Goal: Check status: Check status

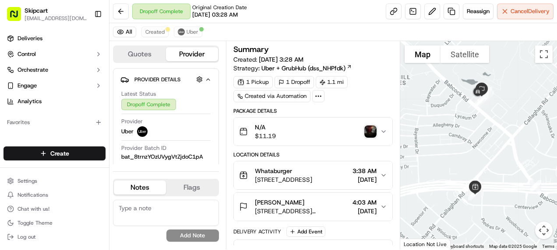
click at [486, 122] on div at bounding box center [478, 145] width 157 height 209
click at [545, 56] on button "Toggle fullscreen view" at bounding box center [544, 55] width 18 height 18
click at [540, 58] on button "Toggle fullscreen view" at bounding box center [544, 55] width 18 height 18
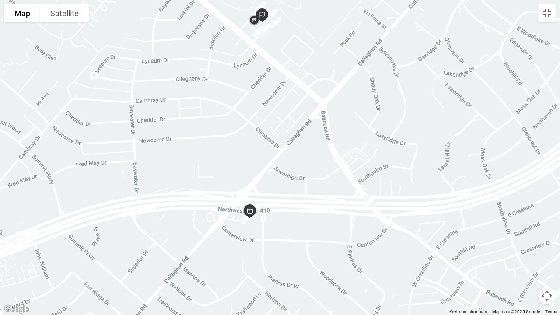
drag, startPoint x: 368, startPoint y: 64, endPoint x: 264, endPoint y: 160, distance: 141.6
click at [264, 160] on div at bounding box center [280, 157] width 560 height 315
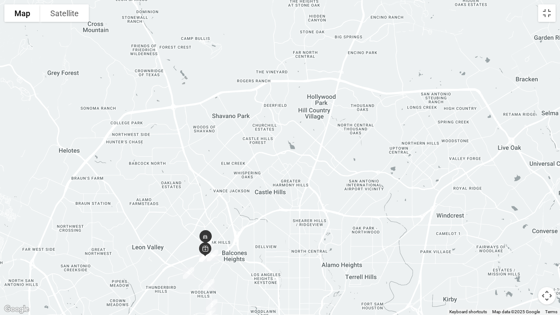
drag, startPoint x: 248, startPoint y: 52, endPoint x: 228, endPoint y: 269, distance: 218.1
click at [228, 250] on div at bounding box center [280, 157] width 560 height 315
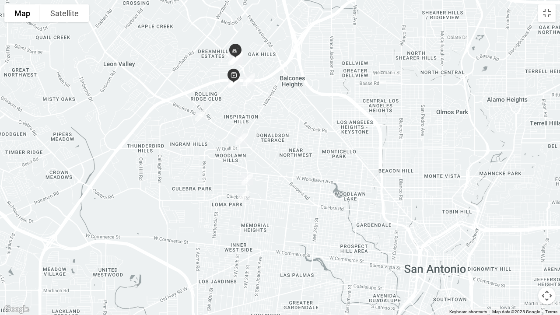
drag, startPoint x: 267, startPoint y: 60, endPoint x: 264, endPoint y: 114, distance: 54.4
click at [264, 114] on div at bounding box center [280, 157] width 560 height 315
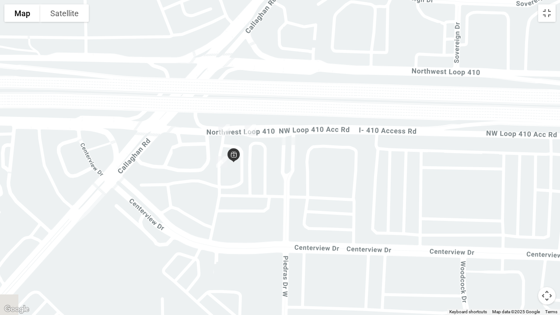
drag, startPoint x: 266, startPoint y: 61, endPoint x: 285, endPoint y: 132, distance: 72.9
click at [285, 132] on div at bounding box center [280, 157] width 560 height 315
